Goal: Find specific page/section: Locate a particular part of the current website

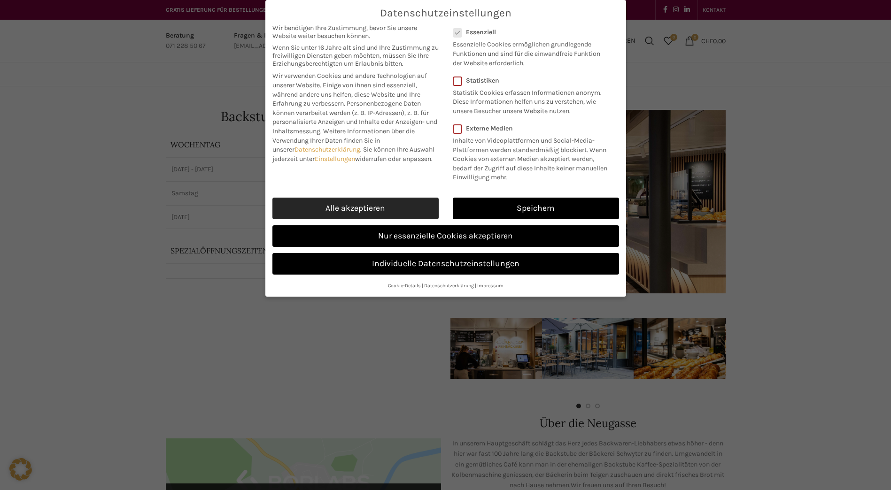
click at [408, 206] on link "Alle akzeptieren" at bounding box center [355, 209] width 166 height 22
checkbox input "true"
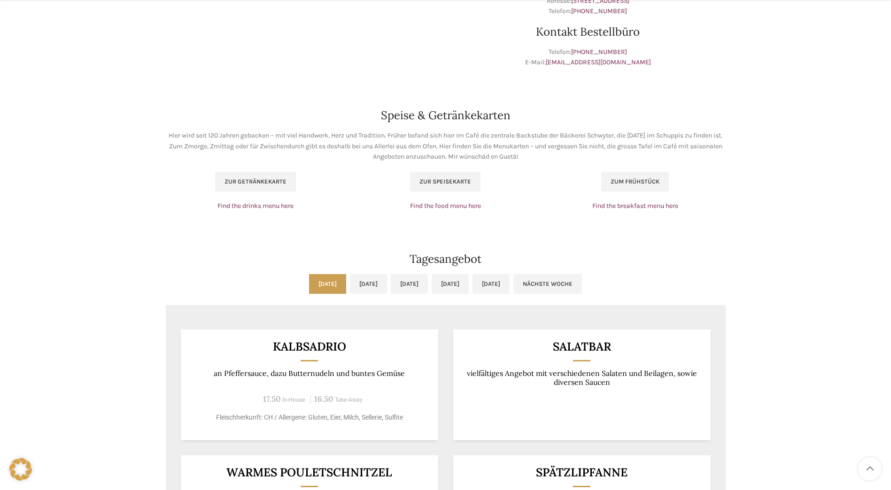
scroll to position [611, 0]
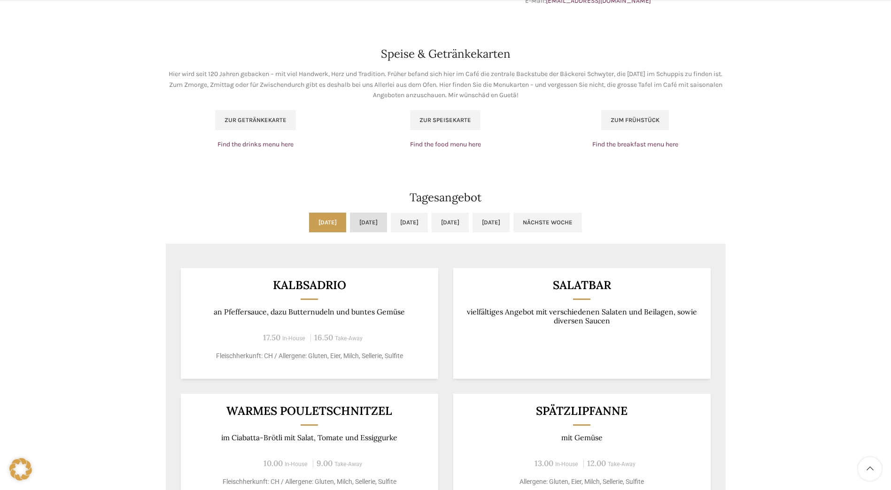
click at [350, 223] on link "[DATE]" at bounding box center [368, 223] width 37 height 20
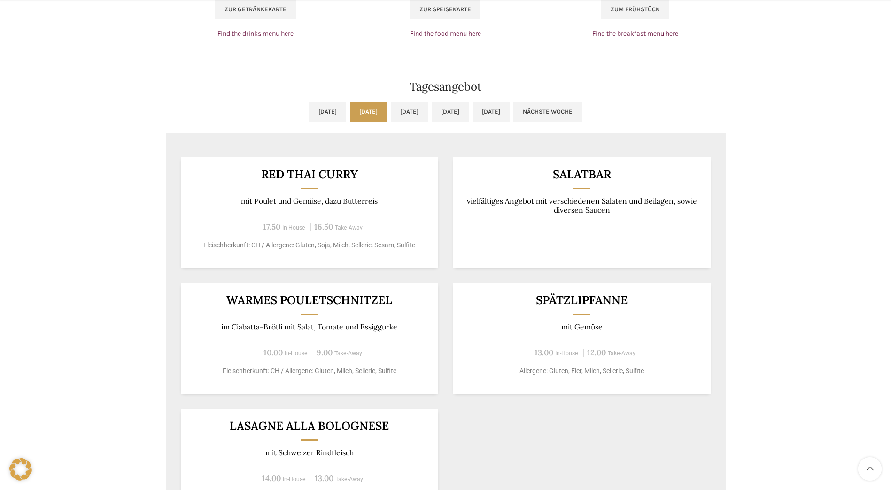
scroll to position [751, 0]
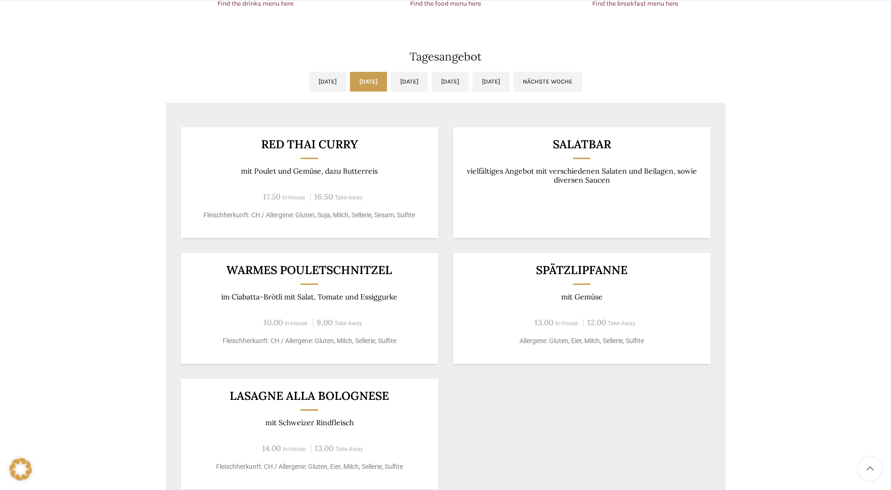
click at [277, 93] on ul "[DATE] [DATE] [DATE] [DATE] [DATE] Nächste Woche" at bounding box center [446, 87] width 560 height 31
click at [309, 74] on link "[DATE]" at bounding box center [327, 82] width 37 height 20
click at [350, 78] on link "[DATE]" at bounding box center [368, 82] width 37 height 20
click at [350, 77] on link "[DATE]" at bounding box center [368, 82] width 37 height 20
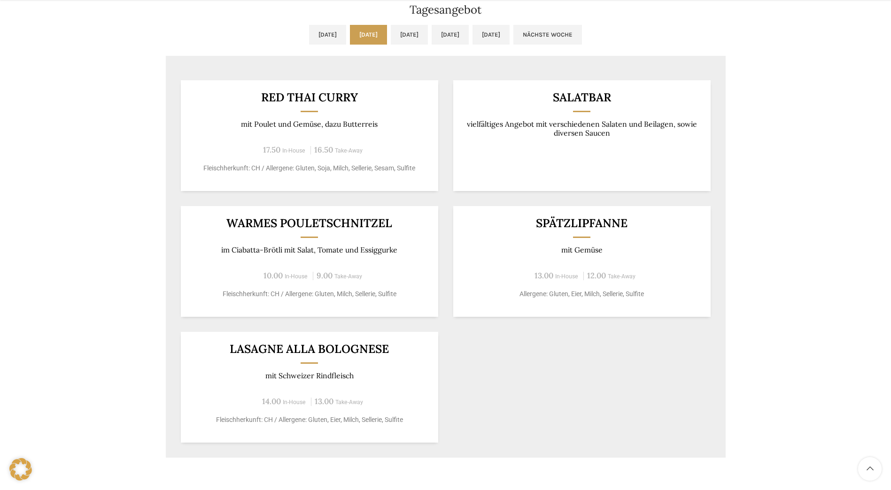
click at [360, 40] on link "[DATE]" at bounding box center [368, 35] width 37 height 20
click at [406, 41] on link "[DATE]" at bounding box center [409, 35] width 37 height 20
click at [363, 40] on link "[DATE]" at bounding box center [368, 35] width 37 height 20
